Goal: Task Accomplishment & Management: Manage account settings

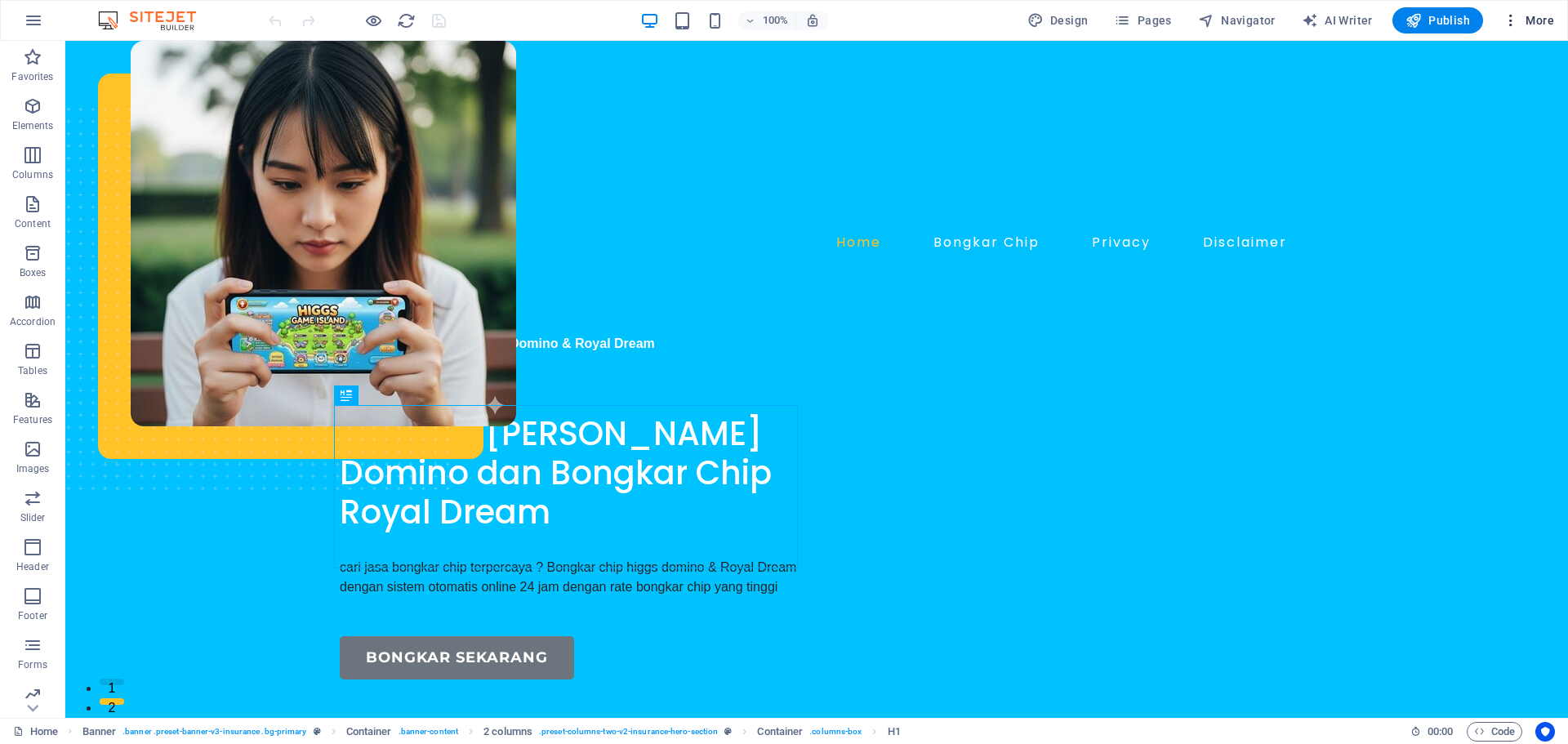
click at [1513, 22] on icon "button" at bounding box center [1511, 20] width 16 height 16
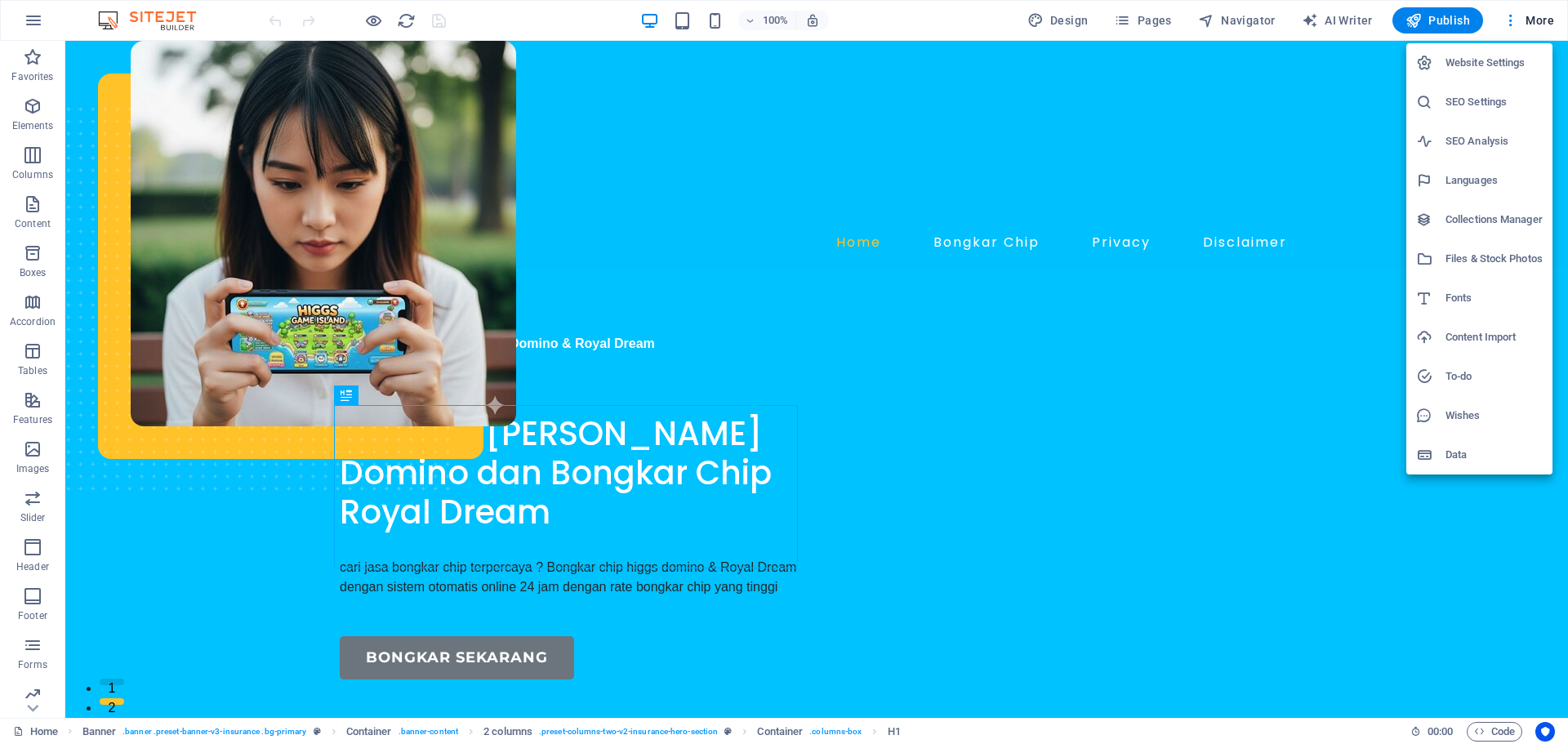
click at [1486, 56] on h6 "Website Settings" at bounding box center [1494, 62] width 97 height 20
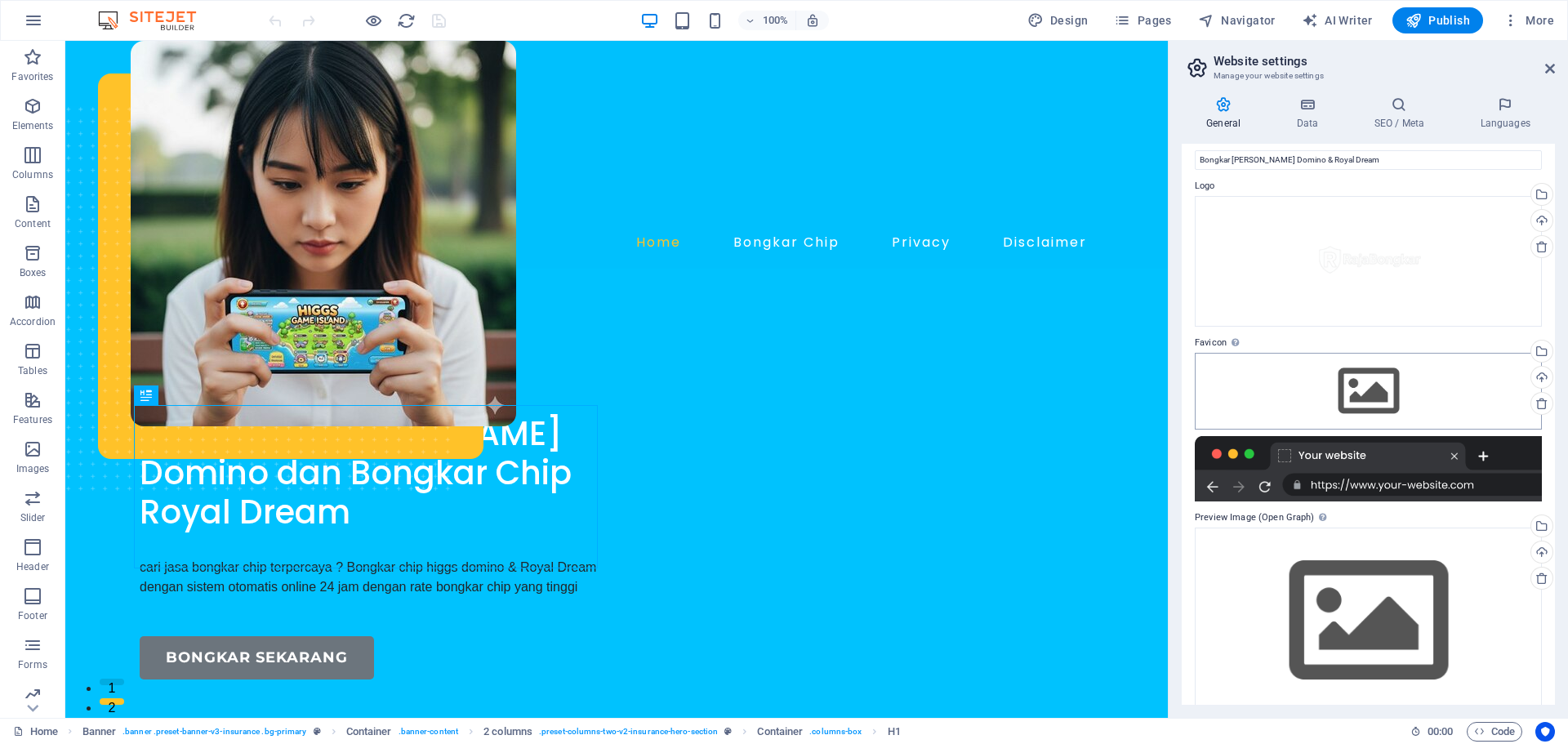
scroll to position [49, 0]
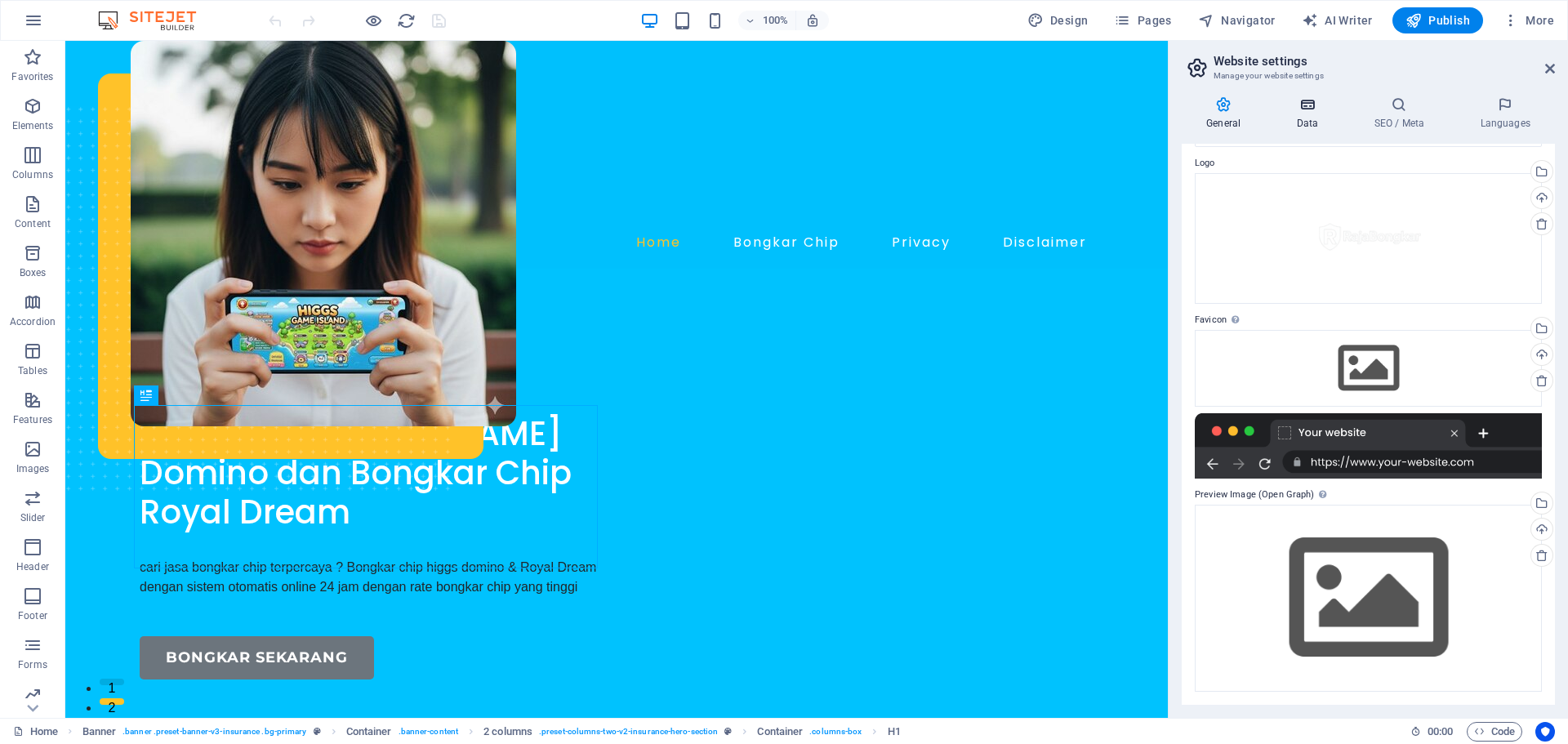
click at [1280, 101] on icon at bounding box center [1307, 104] width 71 height 16
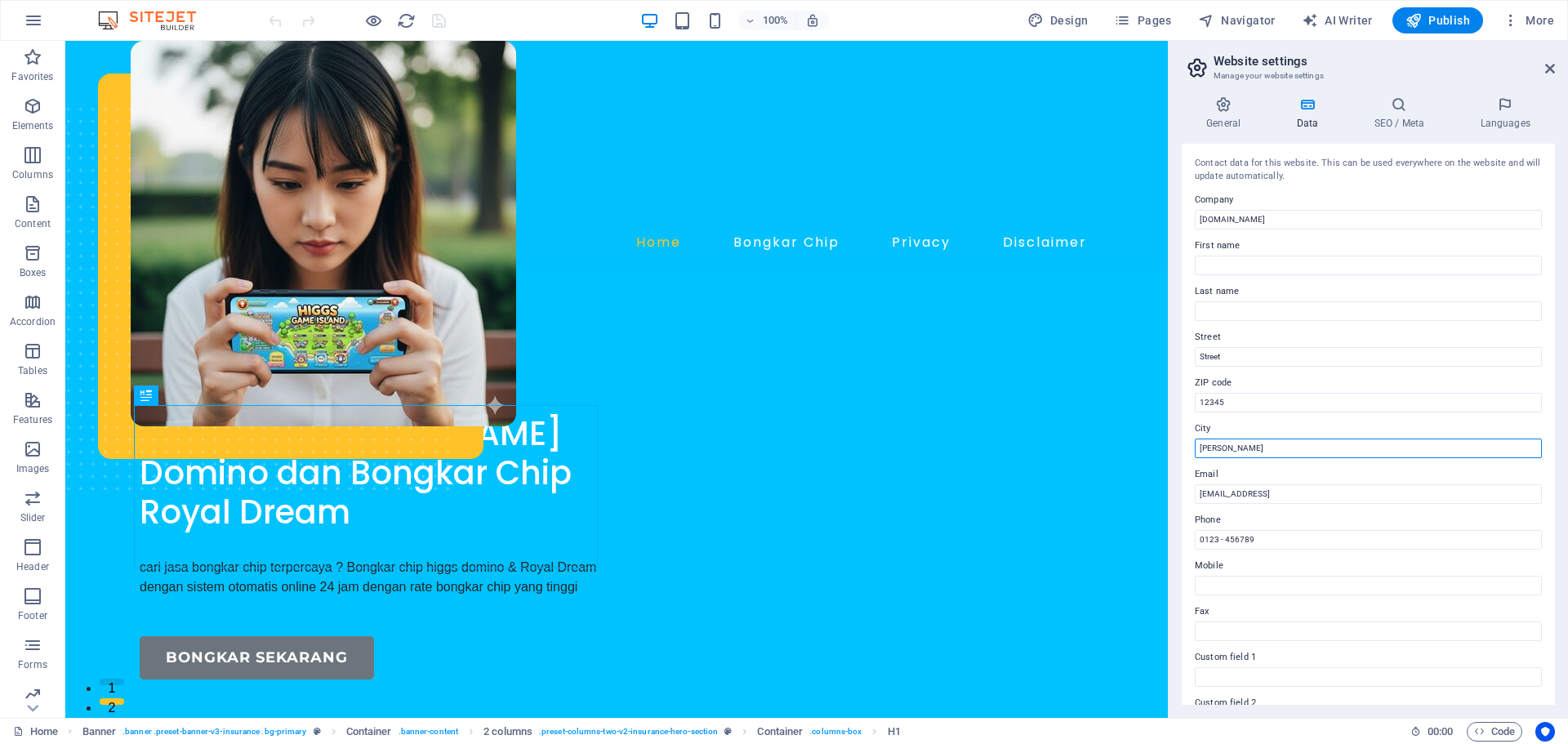
drag, startPoint x: 1246, startPoint y: 449, endPoint x: 1197, endPoint y: 455, distance: 49.4
click at [1197, 455] on input "[PERSON_NAME]" at bounding box center [1368, 449] width 347 height 20
type input "[GEOGRAPHIC_DATA]"
click at [1314, 224] on input "[DOMAIN_NAME]" at bounding box center [1368, 219] width 347 height 20
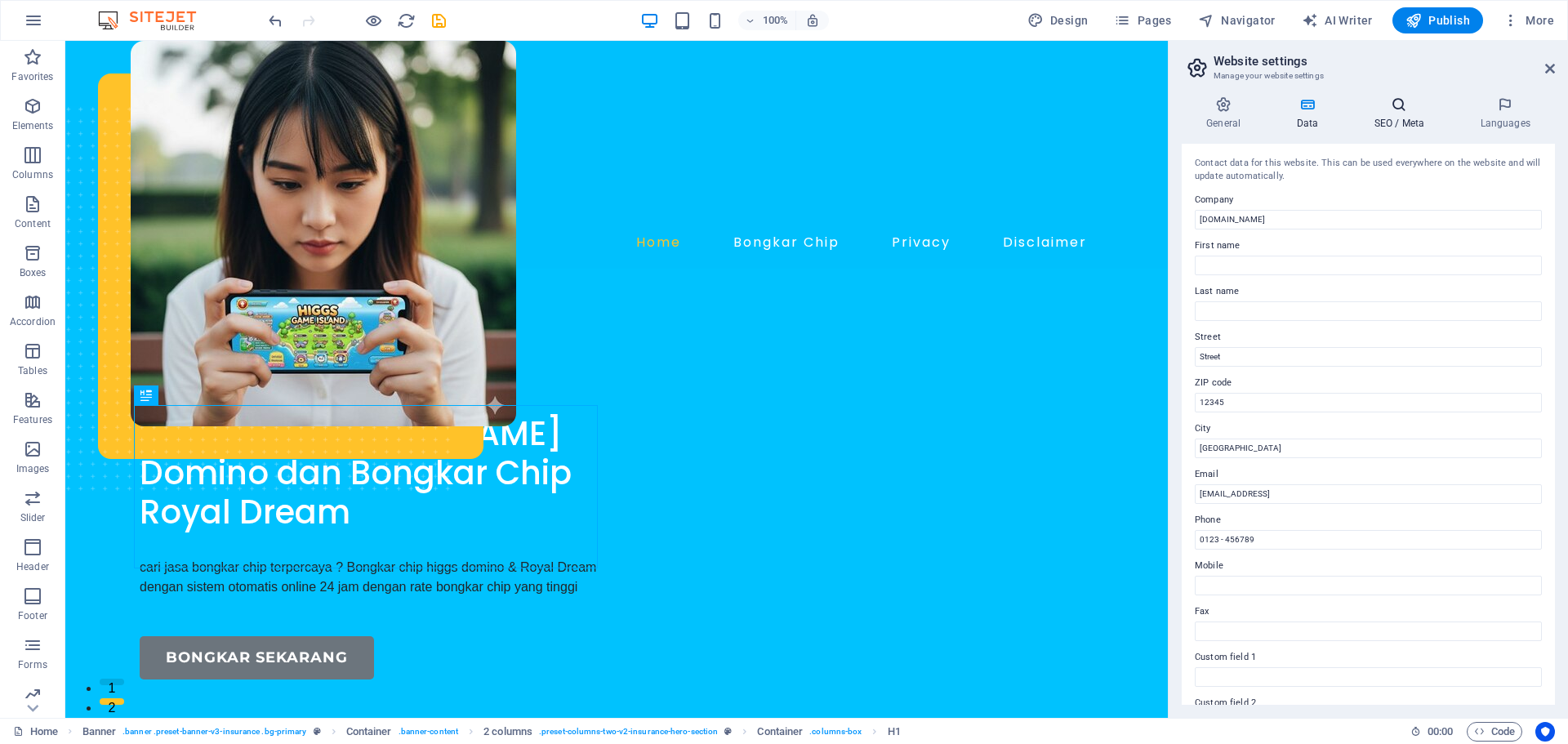
click at [1405, 107] on icon at bounding box center [1398, 104] width 100 height 16
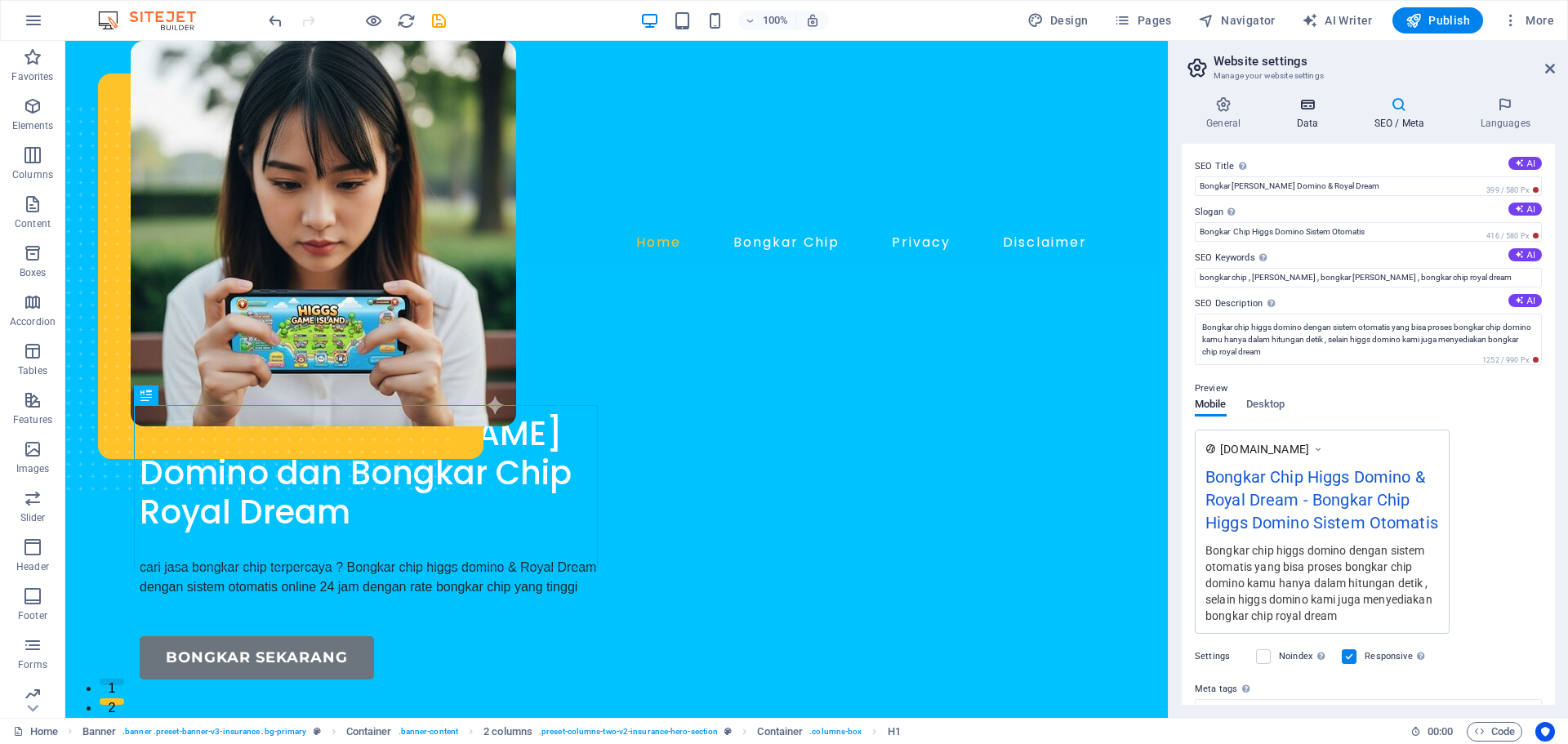
click at [1275, 97] on icon at bounding box center [1307, 104] width 71 height 16
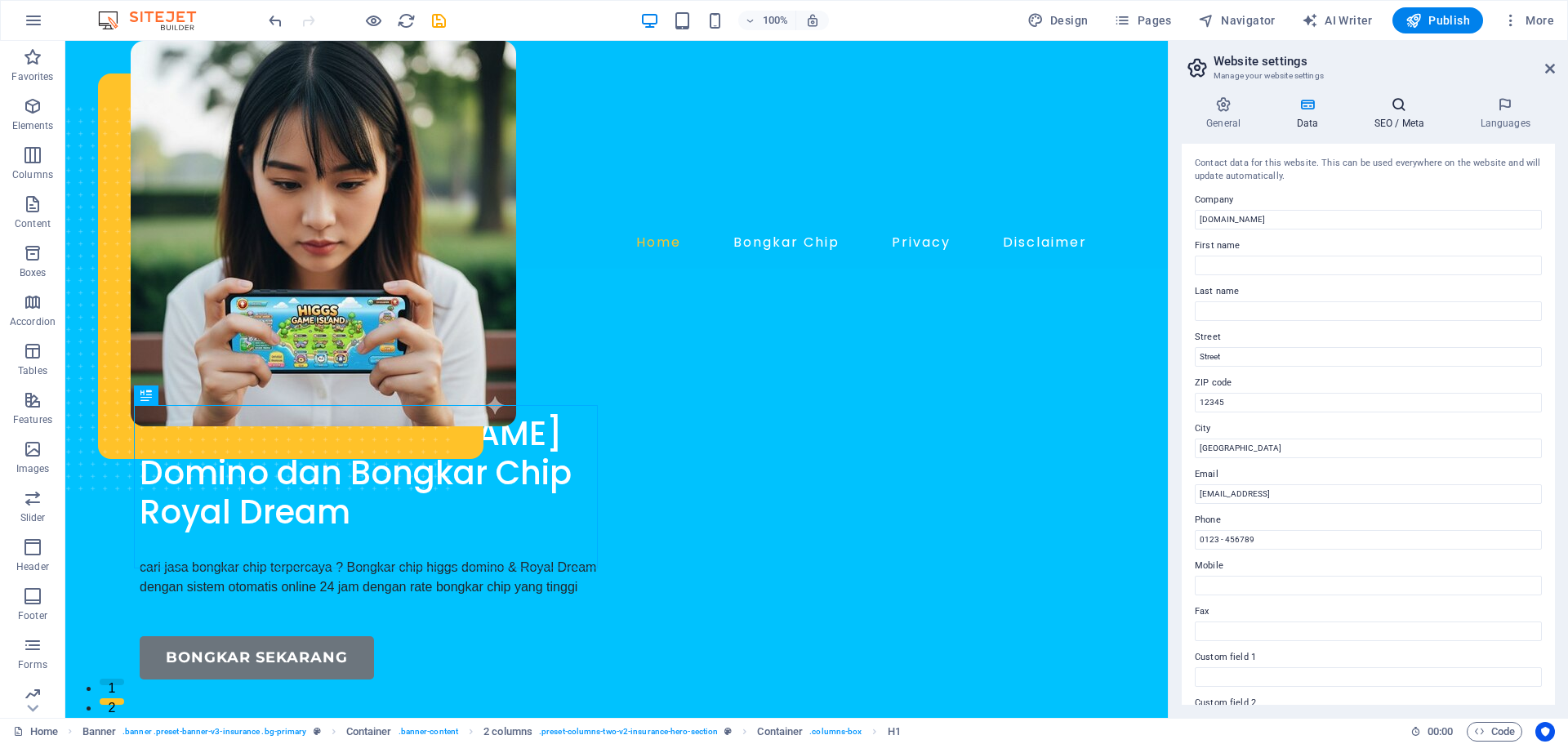
click at [1371, 100] on icon at bounding box center [1398, 104] width 100 height 16
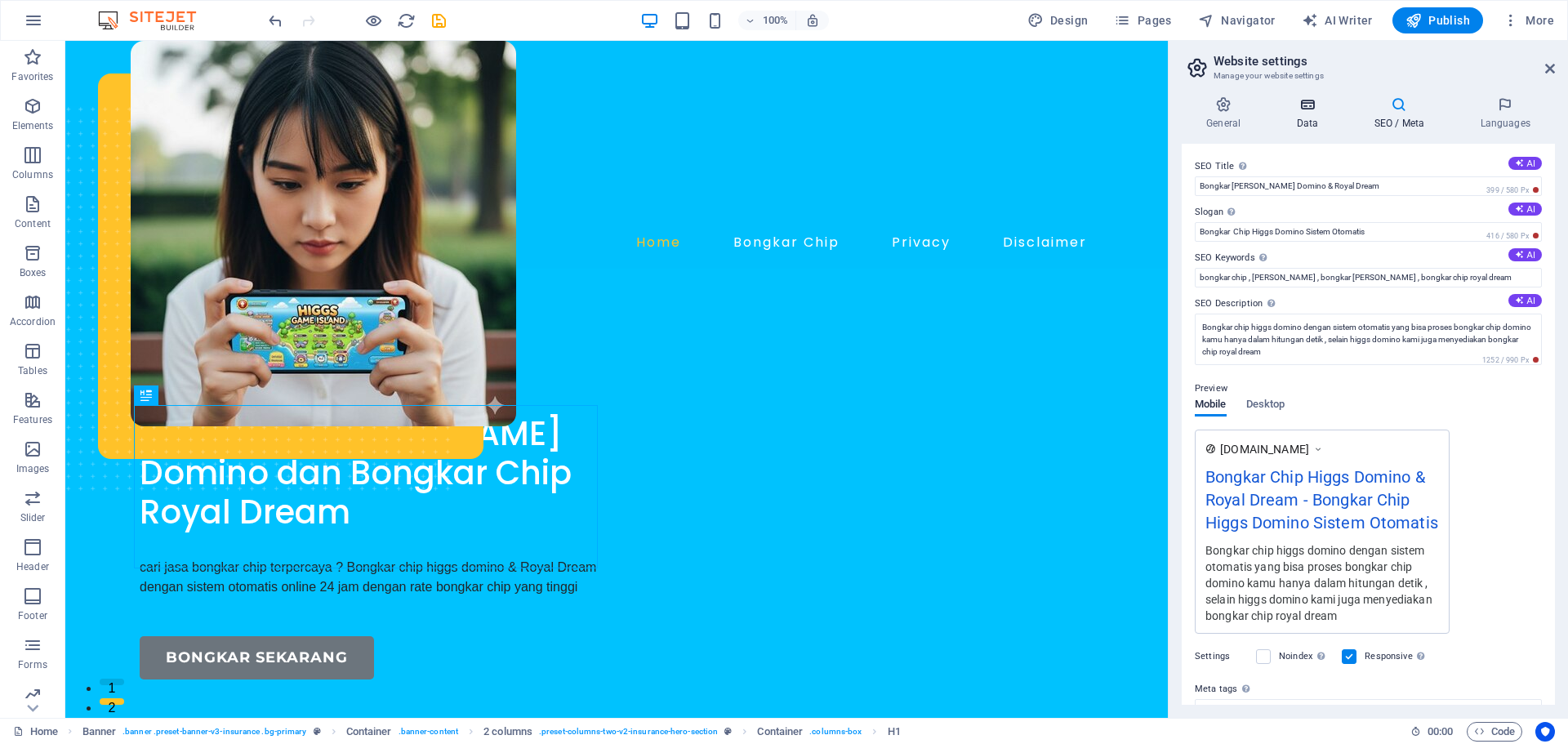
click at [1304, 123] on h4 "Data" at bounding box center [1311, 113] width 78 height 35
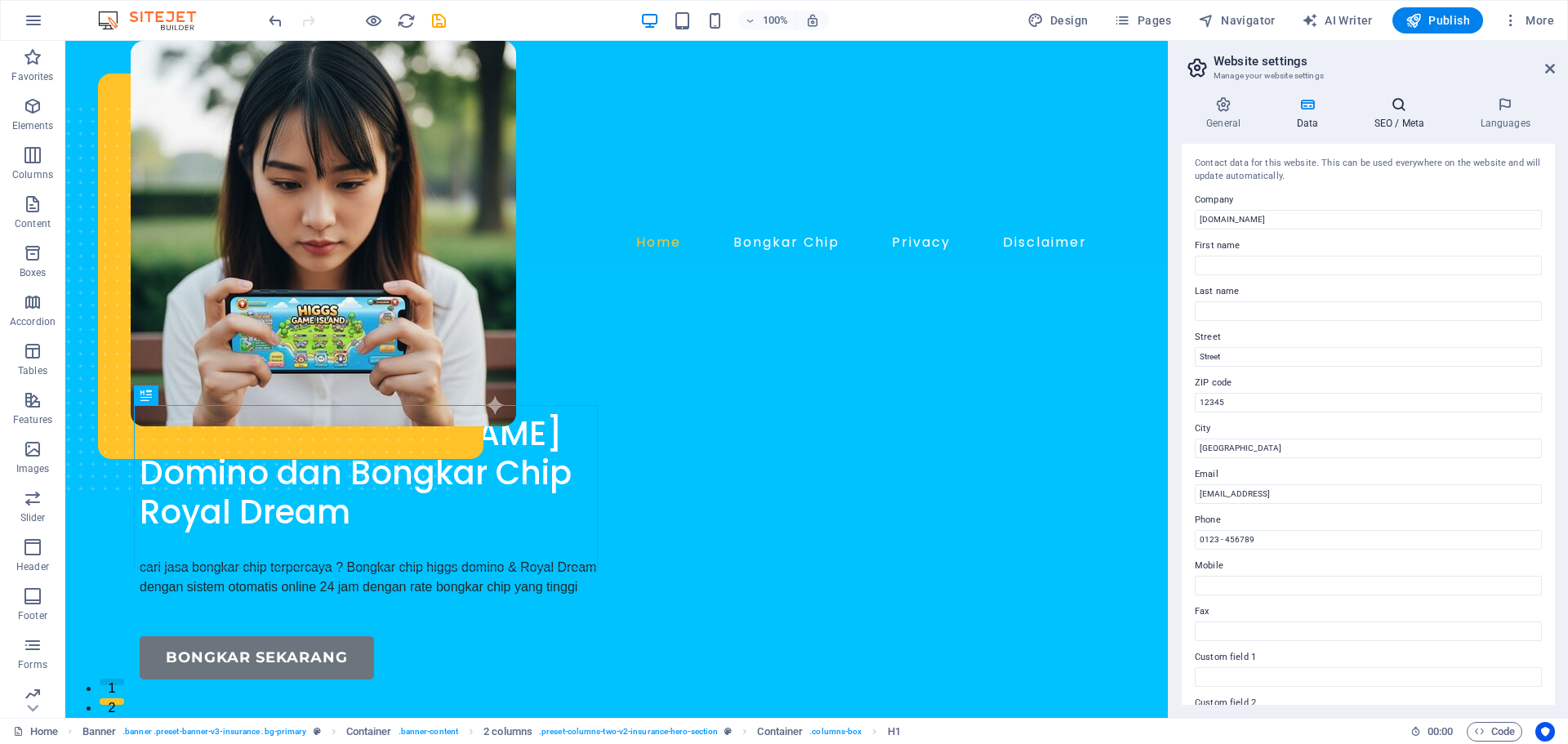
click at [1381, 109] on icon at bounding box center [1398, 104] width 100 height 16
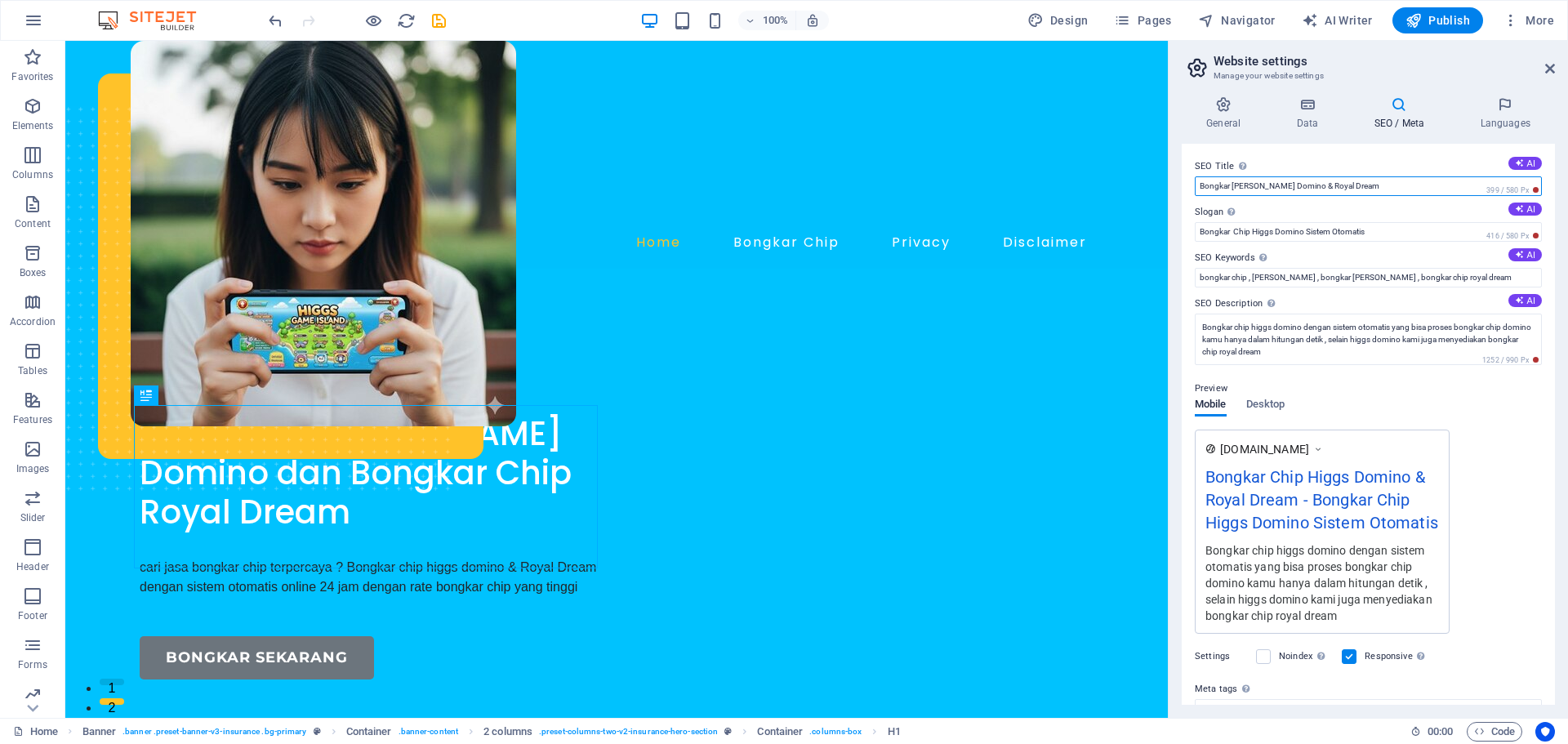
click at [1312, 185] on input "Bongkar [PERSON_NAME] Domino & Royal Dream" at bounding box center [1368, 186] width 347 height 20
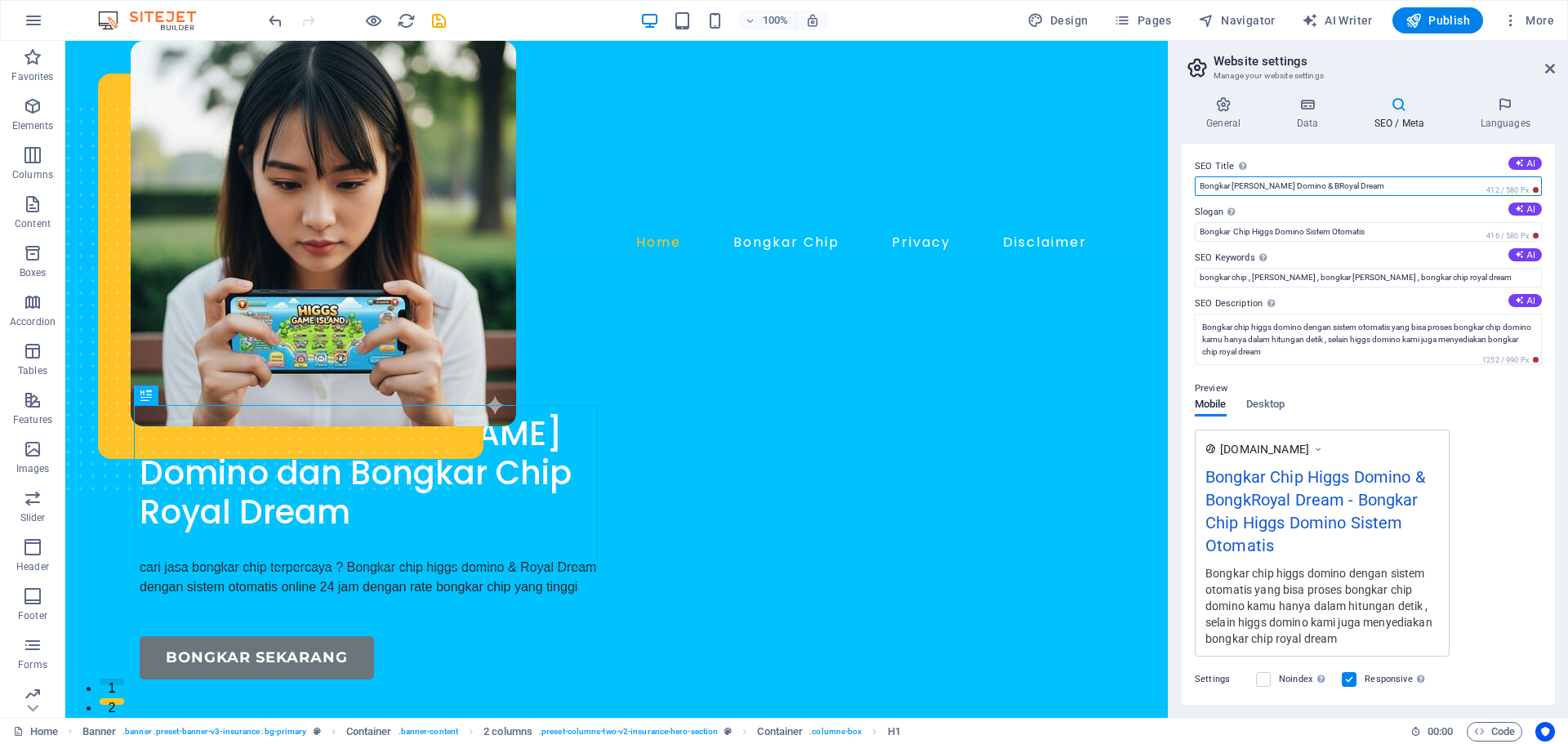
type input "Bongkar [PERSON_NAME] Domino & Royal Dream"
